Goal: Task Accomplishment & Management: Use online tool/utility

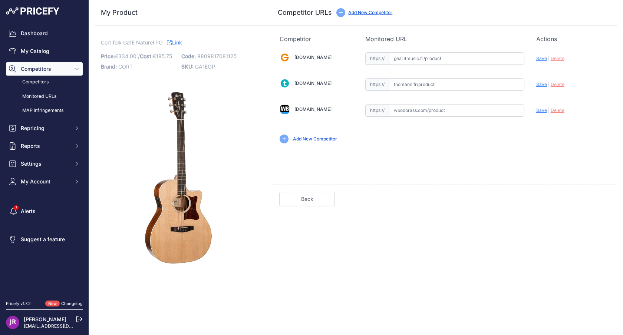
click at [429, 112] on input "text" at bounding box center [456, 110] width 135 height 13
paste input "https://www.woodbrass.com/folk-electro-cort-guitare-ga1e-naturel-pores-ouverts-…"
click at [540, 112] on span "Save" at bounding box center [542, 111] width 11 height 6
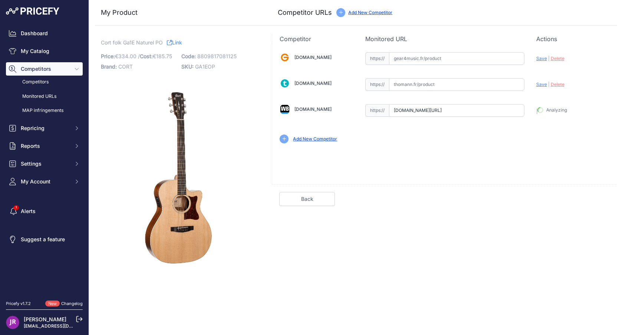
type input "https://www.woodbrass.com/folk-electro-cort-guitare-ga1e-naturel-pores-ouverts-…"
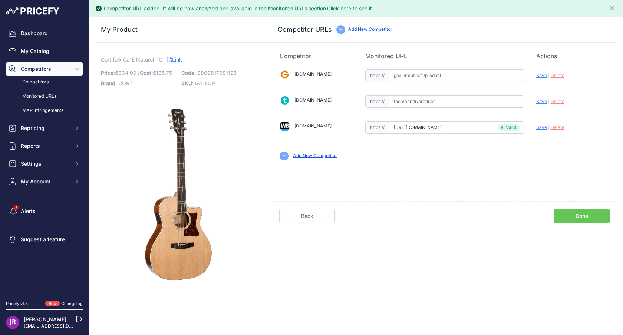
click at [600, 218] on link "Done" at bounding box center [582, 216] width 56 height 14
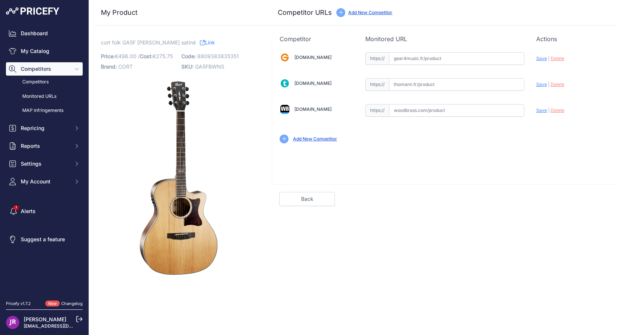
click at [424, 113] on input "text" at bounding box center [456, 110] width 135 height 13
paste input "https://www.woodbrass.com/folk-electro-cort-grand-regal-ga5f-bw-natural-satin-p…"
click at [539, 111] on span "Save" at bounding box center [542, 111] width 11 height 6
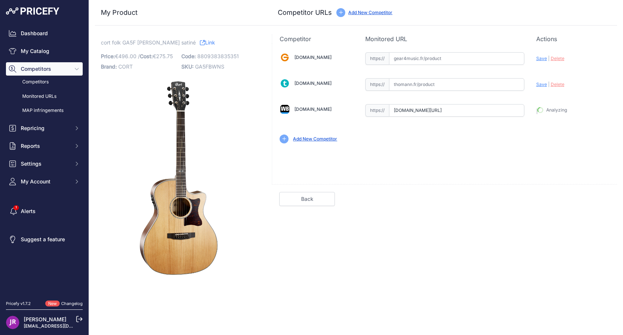
type input "https://www.woodbrass.com/folk-electro-cort-grand-regal-ga5f-bw-natural-satin-p…"
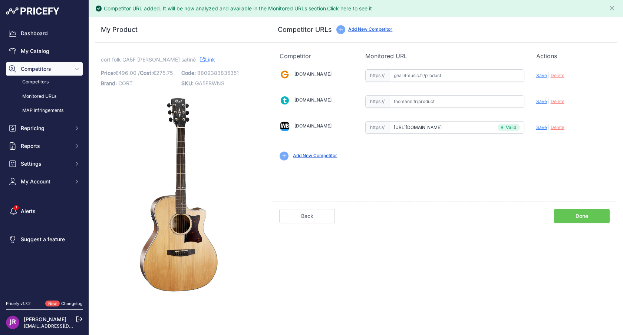
click at [601, 222] on link "Done" at bounding box center [582, 216] width 56 height 14
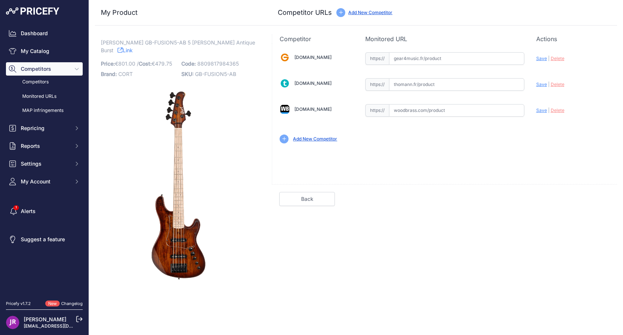
click at [455, 109] on input "text" at bounding box center [456, 110] width 135 height 13
paste input "[URL][DOMAIN_NAME][PERSON_NAME][PERSON_NAME]"
type input "[DOMAIN_NAME][URL][PERSON_NAME][PERSON_NAME]"
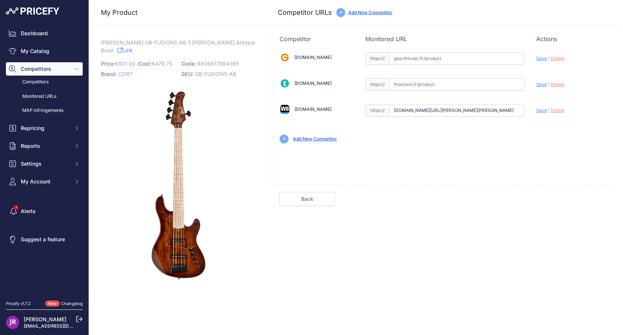
click at [415, 60] on input "text" at bounding box center [456, 58] width 135 height 13
paste input "[URL][DOMAIN_NAME]"
click at [542, 59] on span "Save" at bounding box center [542, 59] width 11 height 6
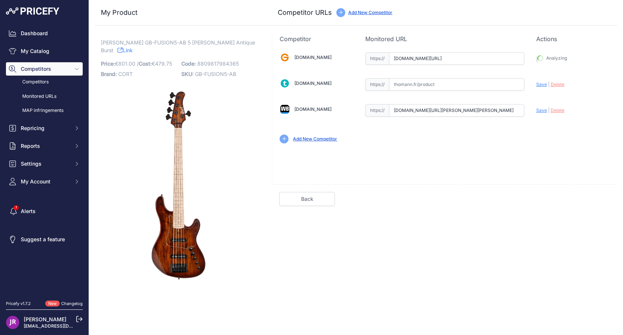
type input "[URL][DOMAIN_NAME]"
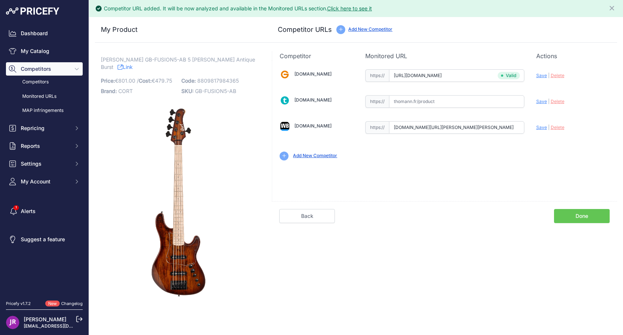
click at [542, 130] on span "Save" at bounding box center [542, 128] width 11 height 6
type input "[URL][DOMAIN_NAME][PERSON_NAME][PERSON_NAME]"
click at [589, 222] on link "Done" at bounding box center [582, 216] width 56 height 14
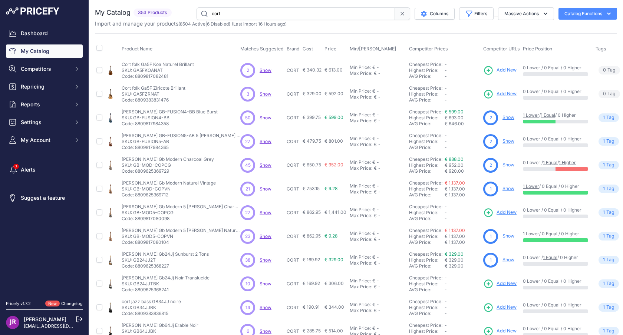
drag, startPoint x: 134, startPoint y: 212, endPoint x: 154, endPoint y: 212, distance: 20.0
click at [154, 212] on p "SKU: GB-MOD5-COPCG" at bounding box center [181, 213] width 119 height 6
click at [153, 212] on p "SKU: GB-MOD5-COPCG" at bounding box center [181, 213] width 119 height 6
drag, startPoint x: 134, startPoint y: 213, endPoint x: 155, endPoint y: 212, distance: 21.2
click at [155, 212] on p "SKU: GB-MOD5-COPCG" at bounding box center [181, 213] width 119 height 6
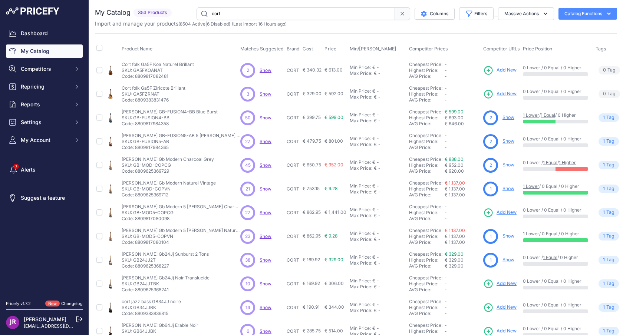
copy p "GB-MOD5"
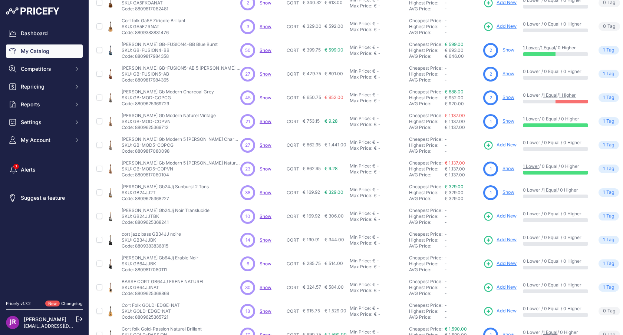
scroll to position [73, 0]
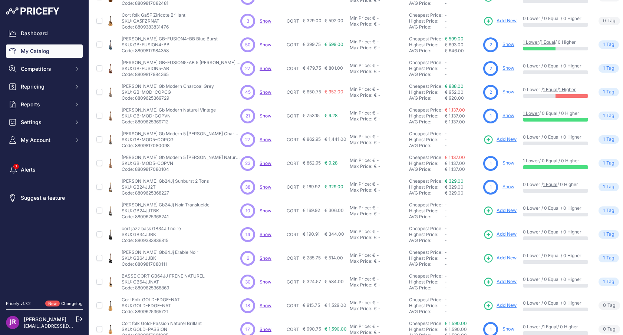
click at [135, 212] on p "SKU: GB24JJTBK" at bounding box center [166, 211] width 88 height 6
copy p "GB24JJTBK"
click at [149, 232] on p "SKU: GB34JJBK" at bounding box center [151, 235] width 59 height 6
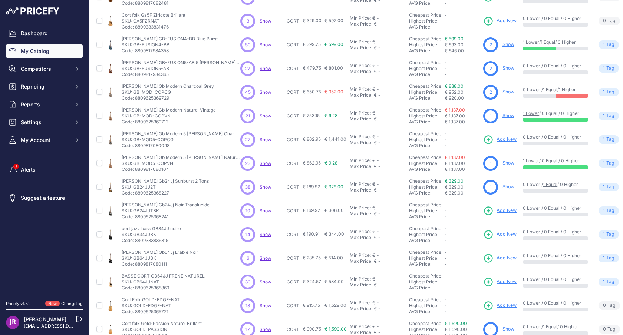
copy p "GB34JJBK"
click at [145, 259] on p "SKU: GB64JJBK" at bounding box center [160, 259] width 77 height 6
copy p "GB64JJBK"
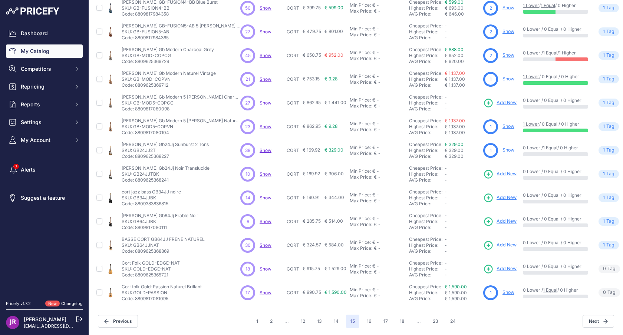
click at [153, 245] on p "SKU: GB64JJNAT" at bounding box center [163, 246] width 83 height 6
drag, startPoint x: 134, startPoint y: 269, endPoint x: 160, endPoint y: 269, distance: 26.3
click at [160, 269] on p "SKU: GOLD-EDGE-NAT" at bounding box center [151, 269] width 58 height 6
copy p "GOLD-EDGE"
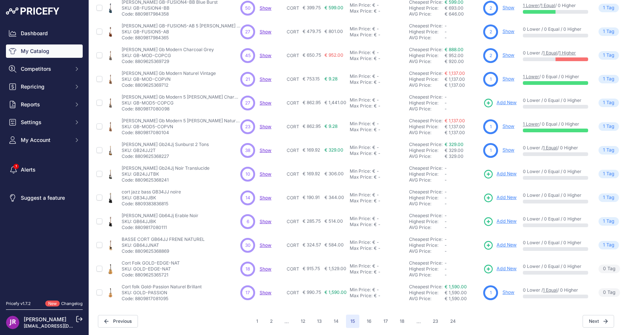
scroll to position [0, 0]
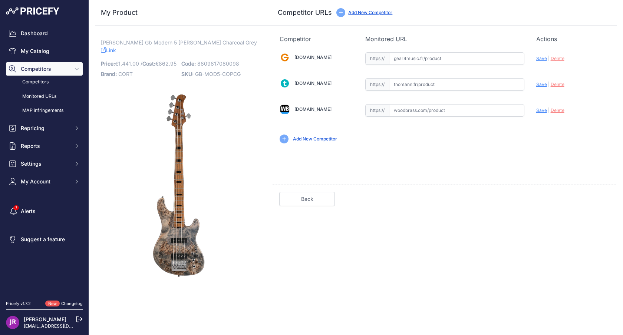
click at [440, 109] on input "text" at bounding box center [456, 110] width 135 height 13
paste input "[URL][DOMAIN_NAME][PERSON_NAME]"
click at [541, 110] on span "Save" at bounding box center [542, 111] width 11 height 6
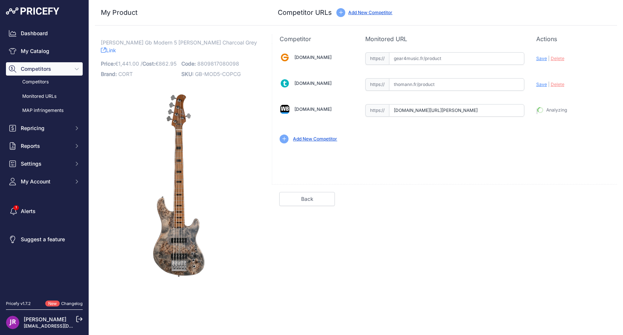
type input "https://www.woodbrass.com/basses-electriques-4-cordes-cort-basse-gb-modern-char…"
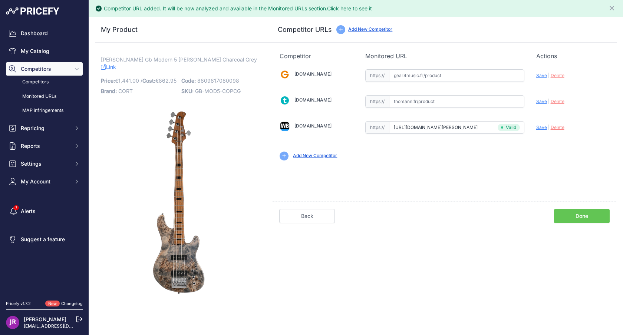
click at [584, 218] on link "Done" at bounding box center [582, 216] width 56 height 14
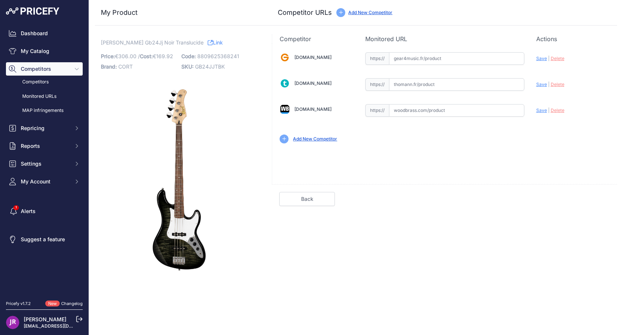
click at [417, 114] on input "text" at bounding box center [456, 110] width 135 height 13
paste input "https://www.woodbrass.com/basses-electriques-4-cordes-cort-gb24jj-trans-black-p…"
click at [538, 112] on span "Save" at bounding box center [542, 111] width 11 height 6
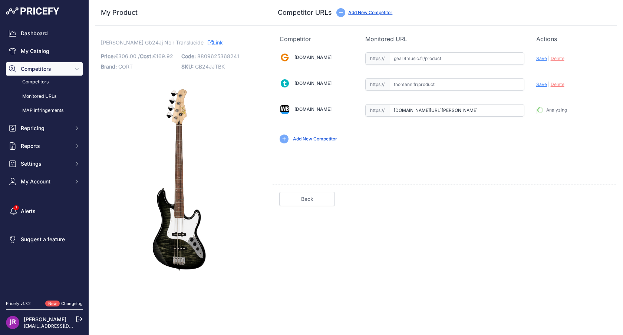
type input "[URL][DOMAIN_NAME][PERSON_NAME]"
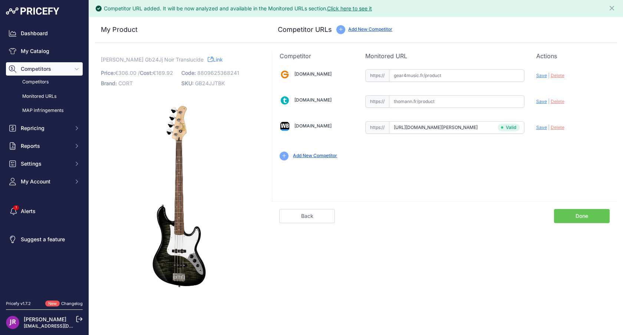
click at [579, 217] on link "Done" at bounding box center [582, 216] width 56 height 14
